Goal: Check status: Check status

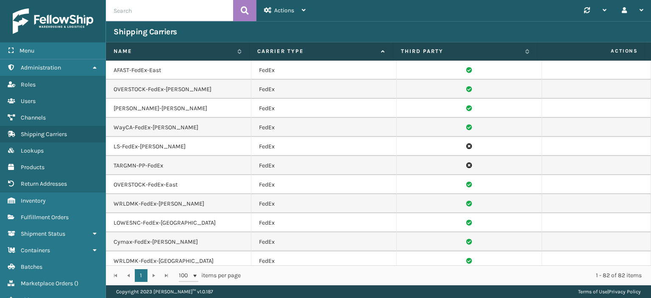
scroll to position [894, 0]
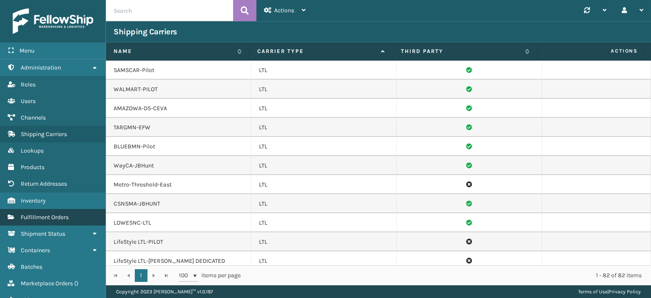
click at [63, 217] on span "Fulfillment Orders" at bounding box center [45, 217] width 48 height 7
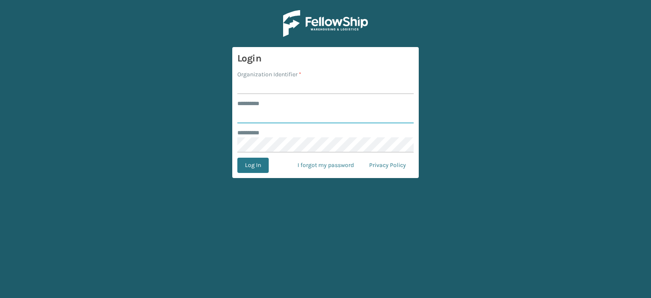
type input "******"
click at [286, 87] on input "Organization Identifier *" at bounding box center [325, 86] width 176 height 15
type input "LifeStyle"
click at [258, 166] on button "Log In" at bounding box center [252, 165] width 31 height 15
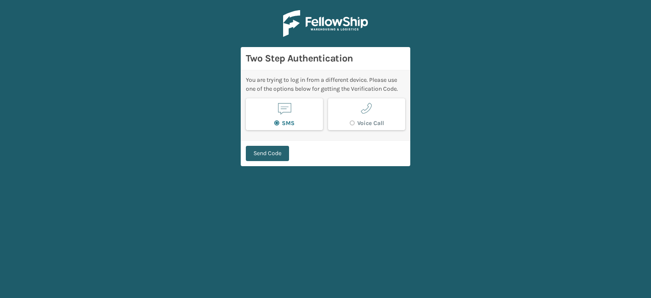
click at [278, 154] on button "Send Code" at bounding box center [267, 153] width 43 height 15
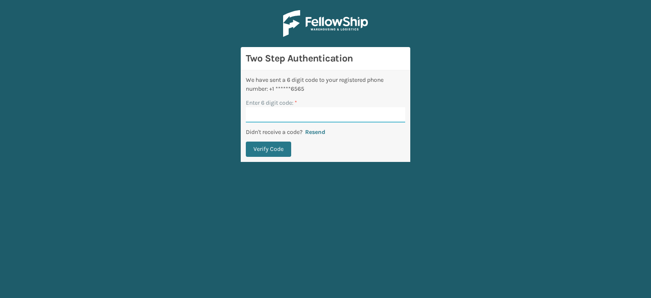
paste input "213581"
type input "213581"
click at [267, 147] on button "Verify Code" at bounding box center [268, 149] width 45 height 15
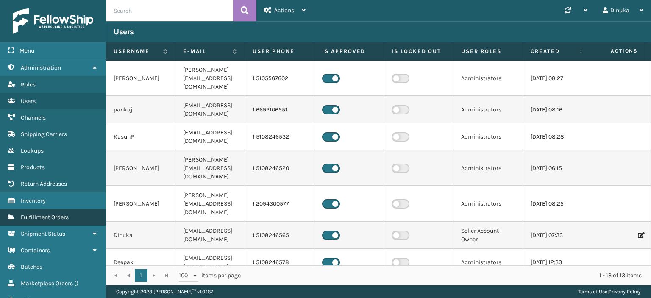
click at [56, 217] on span "Fulfillment Orders" at bounding box center [45, 217] width 48 height 7
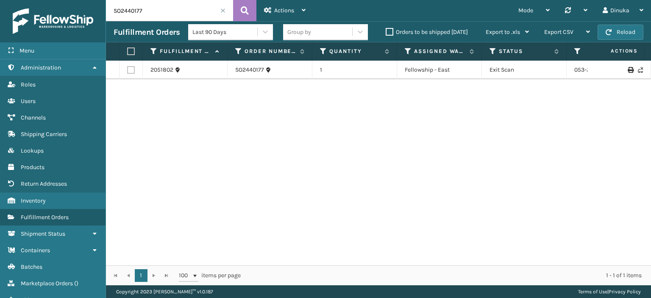
click at [114, 10] on input "SO2440177" at bounding box center [169, 10] width 127 height 21
paste input "1755"
type input "SO2441755"
click at [243, 9] on icon at bounding box center [245, 10] width 8 height 13
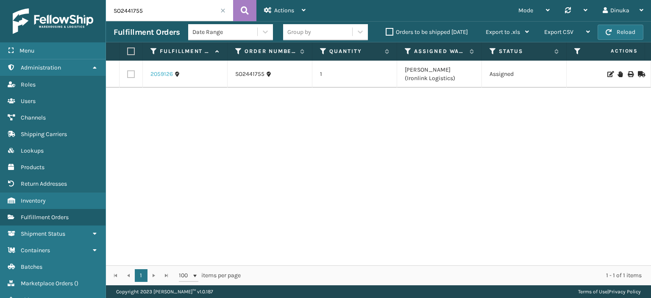
click at [162, 76] on link "2059126" at bounding box center [162, 74] width 22 height 8
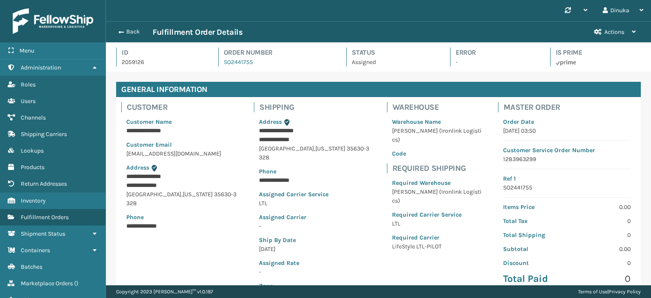
scroll to position [20, 545]
